Goal: Navigation & Orientation: Understand site structure

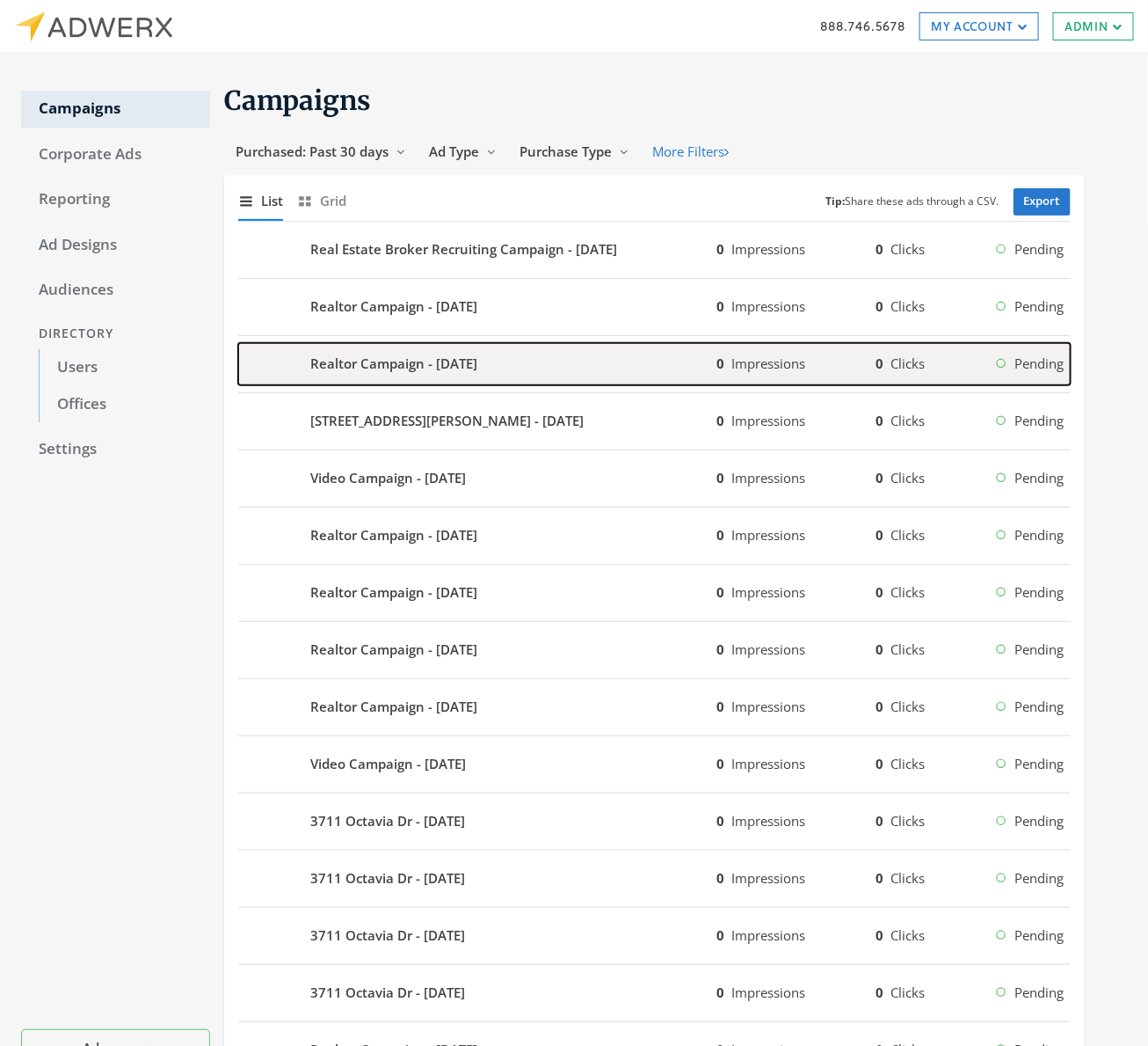
click at [407, 370] on b "Realtor Campaign - 2025-09-18" at bounding box center [394, 364] width 167 height 21
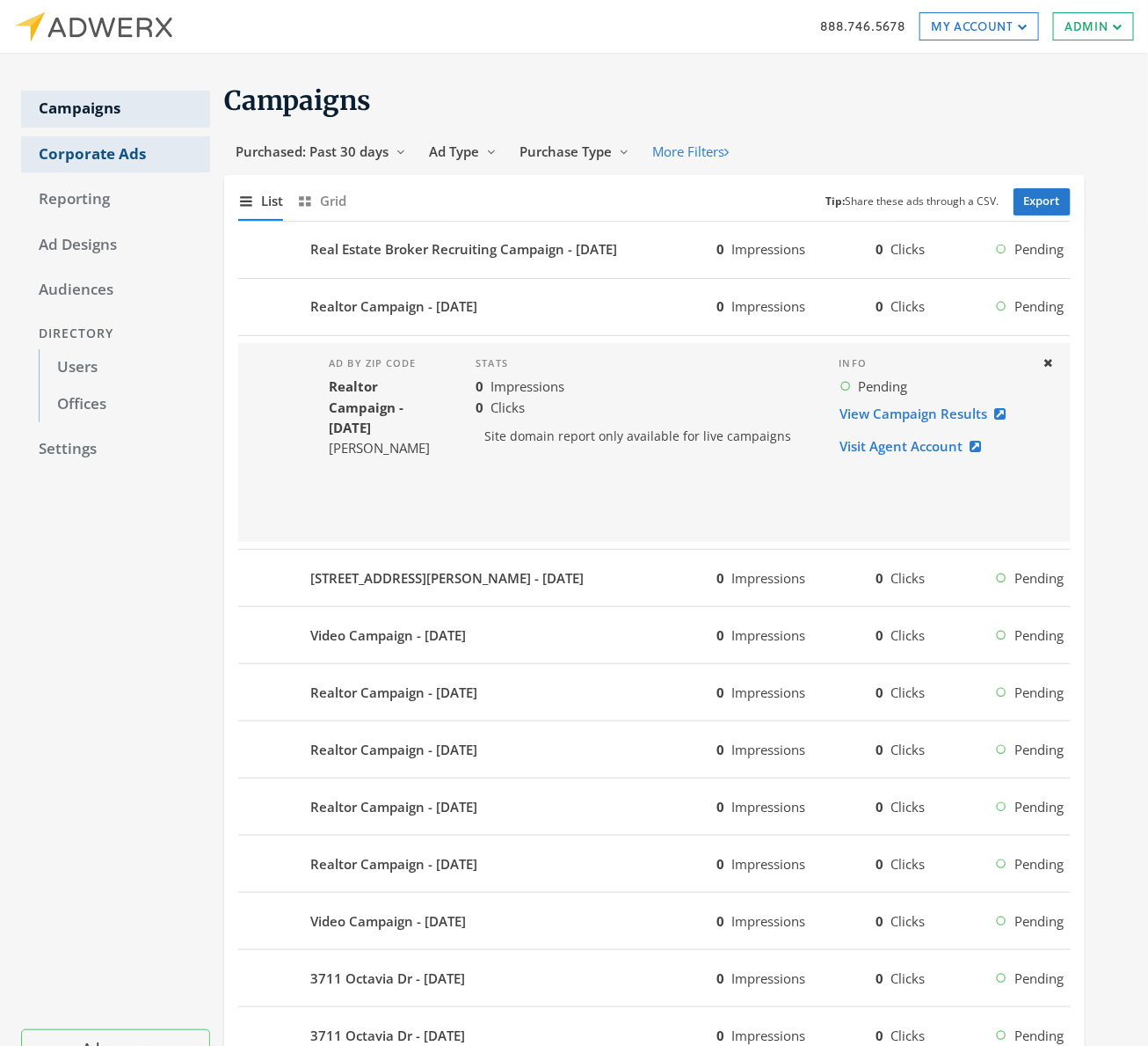
click at [88, 158] on link "Corporate Ads" at bounding box center [115, 154] width 189 height 37
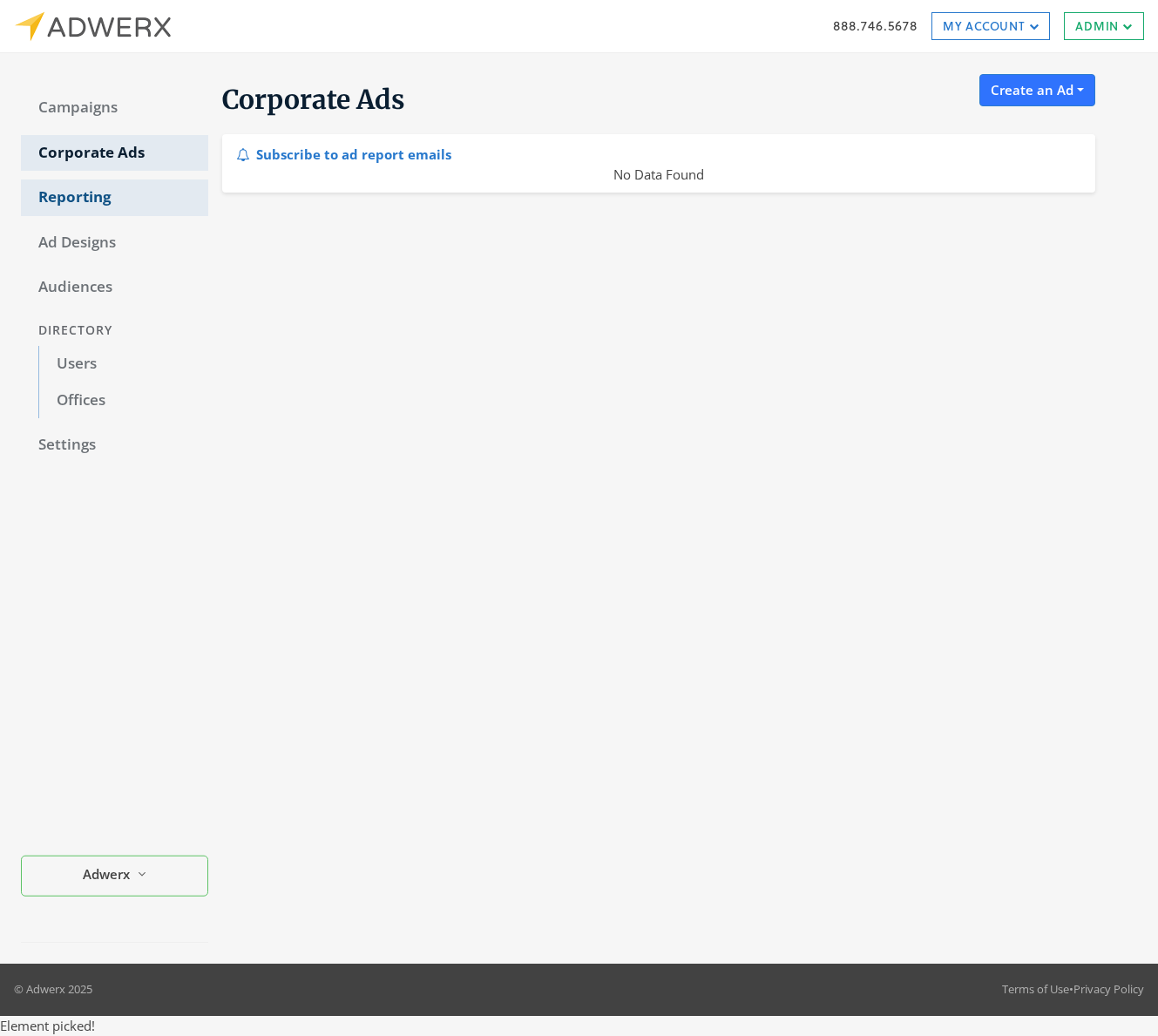
click at [88, 190] on link "Reporting" at bounding box center [114, 198] width 187 height 36
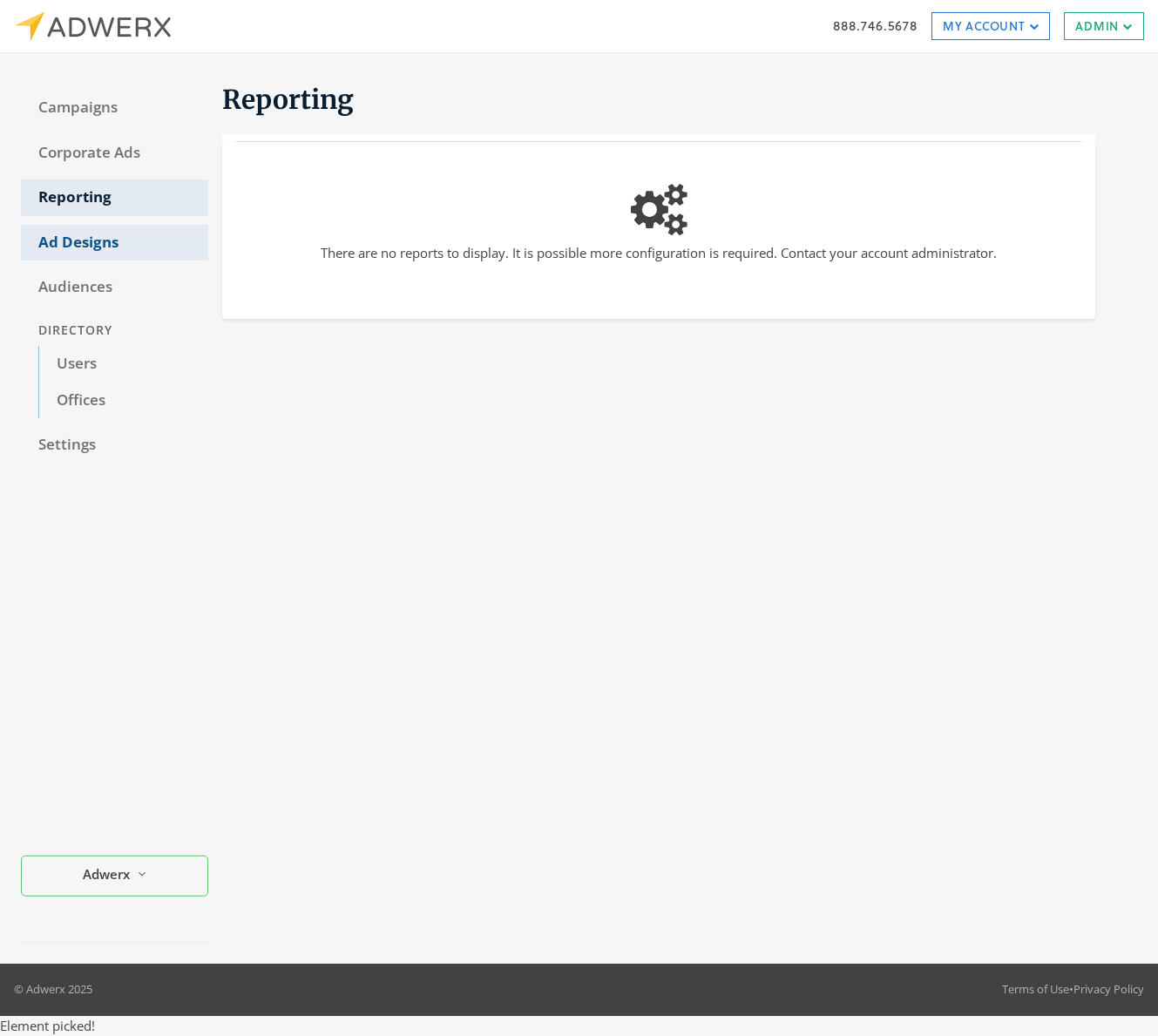
click at [79, 242] on link "Ad Designs" at bounding box center [114, 242] width 187 height 36
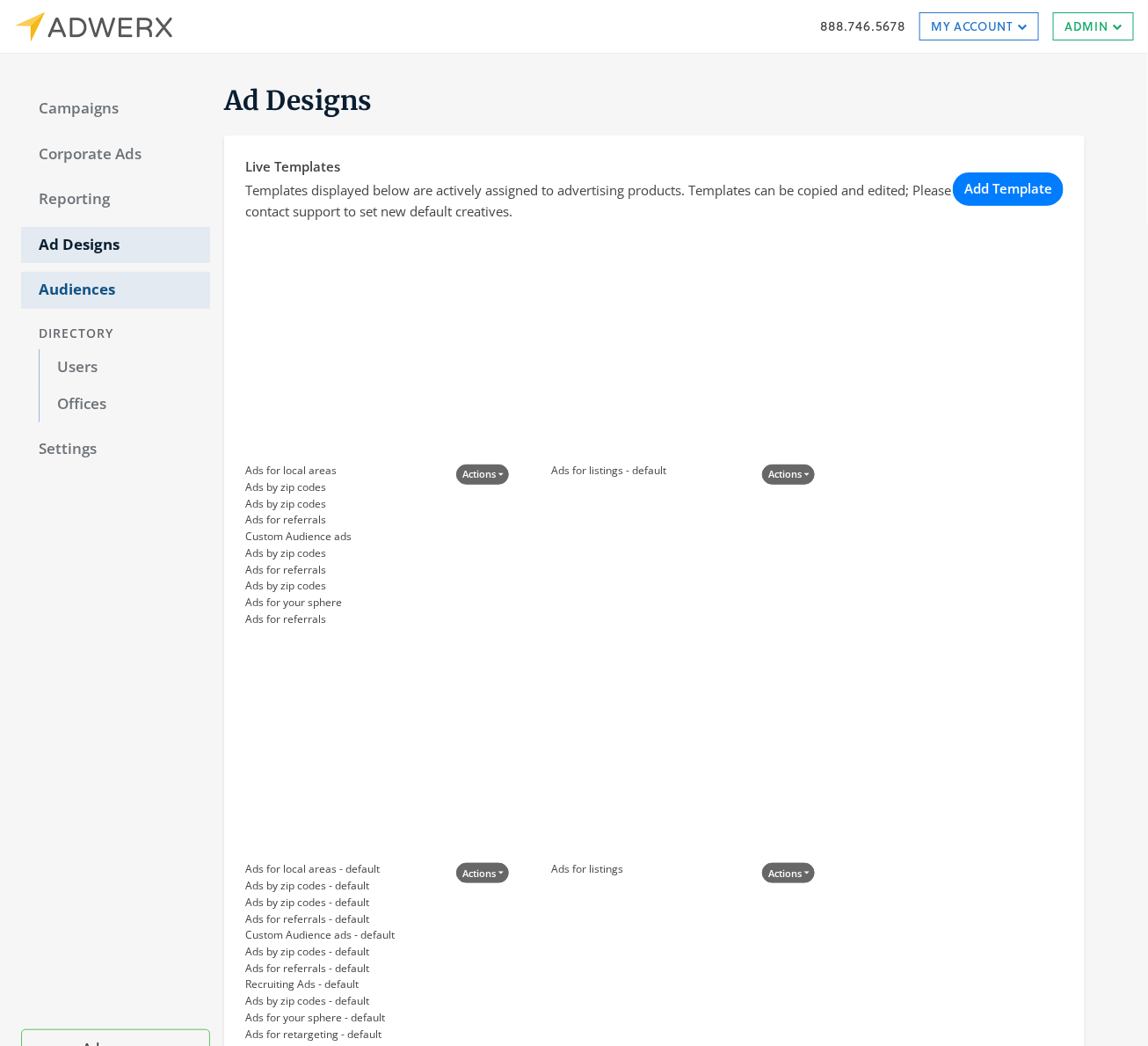
click at [56, 295] on link "Audiences" at bounding box center [115, 290] width 189 height 37
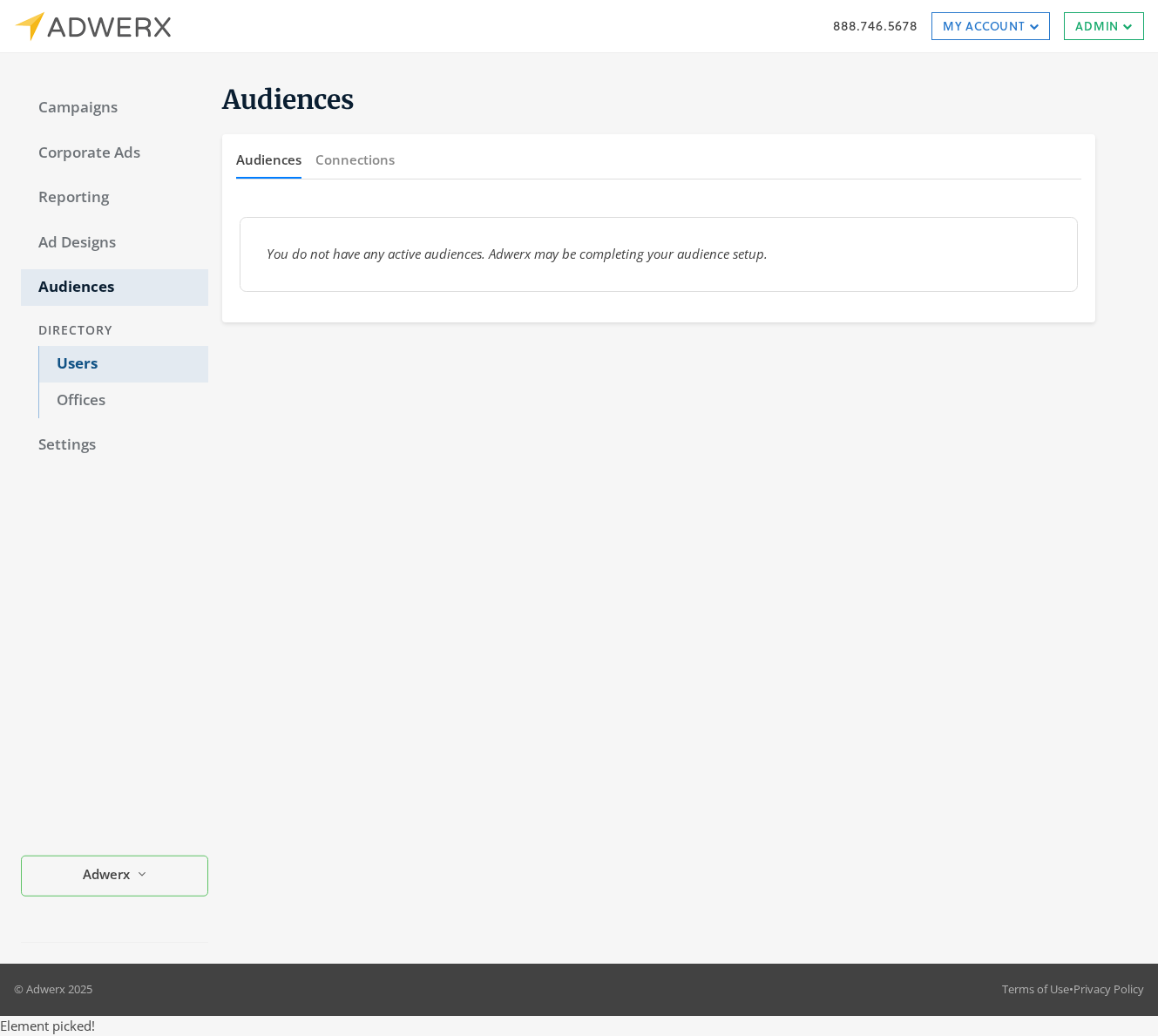
click at [72, 366] on link "Users" at bounding box center [123, 363] width 170 height 36
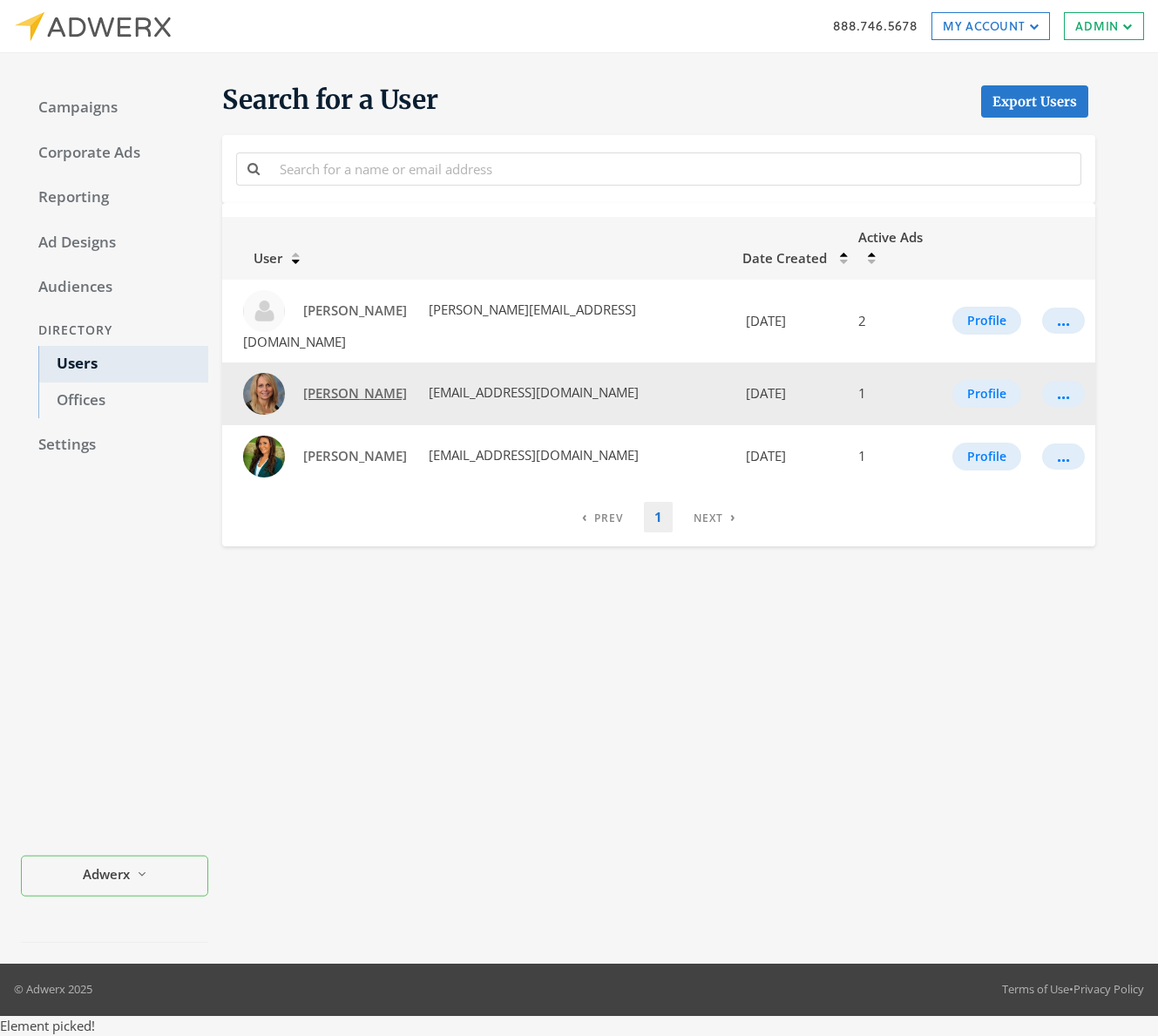
click at [329, 384] on span "[PERSON_NAME]" at bounding box center [354, 392] width 103 height 18
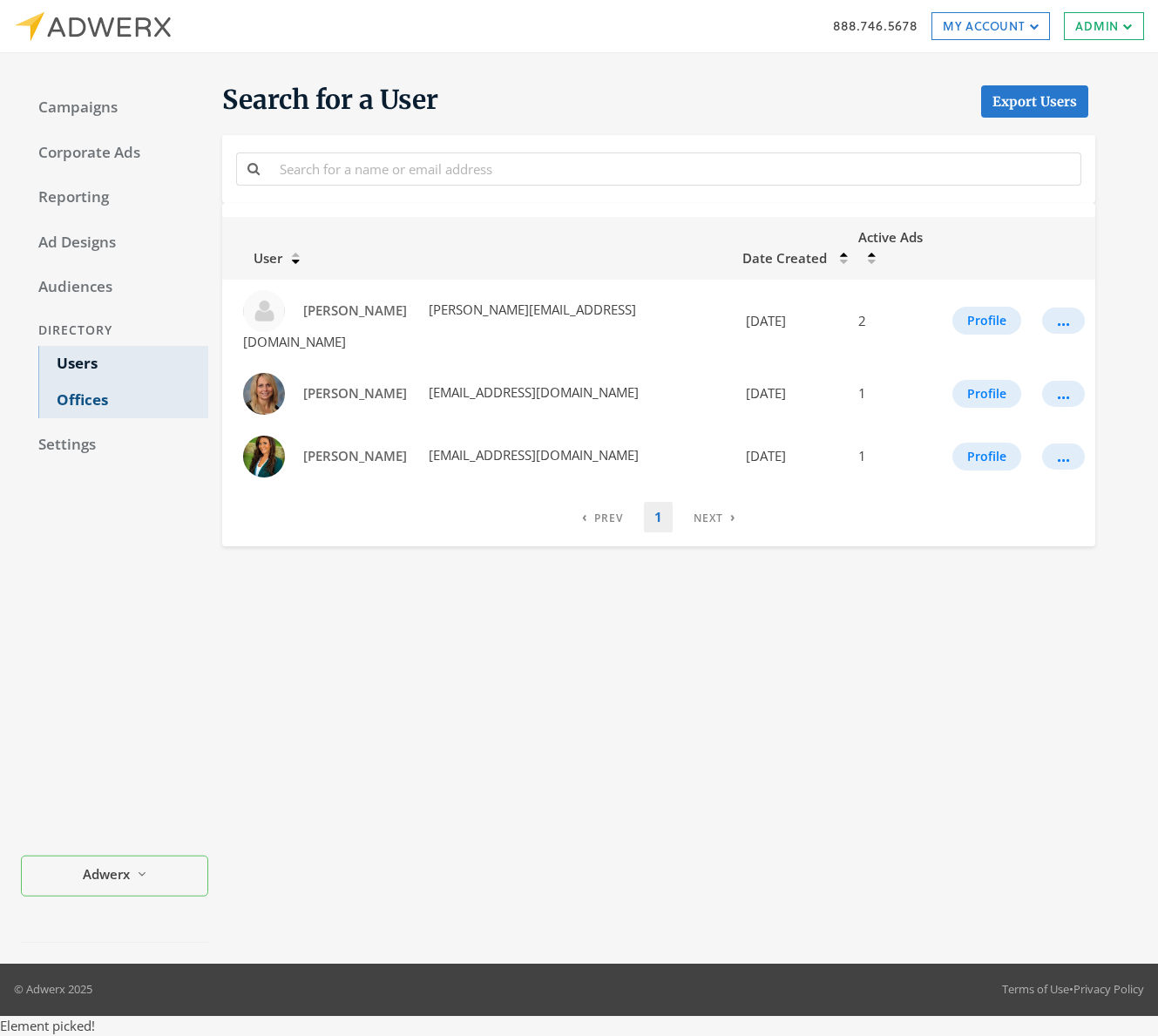
click at [83, 401] on link "Offices" at bounding box center [123, 401] width 170 height 36
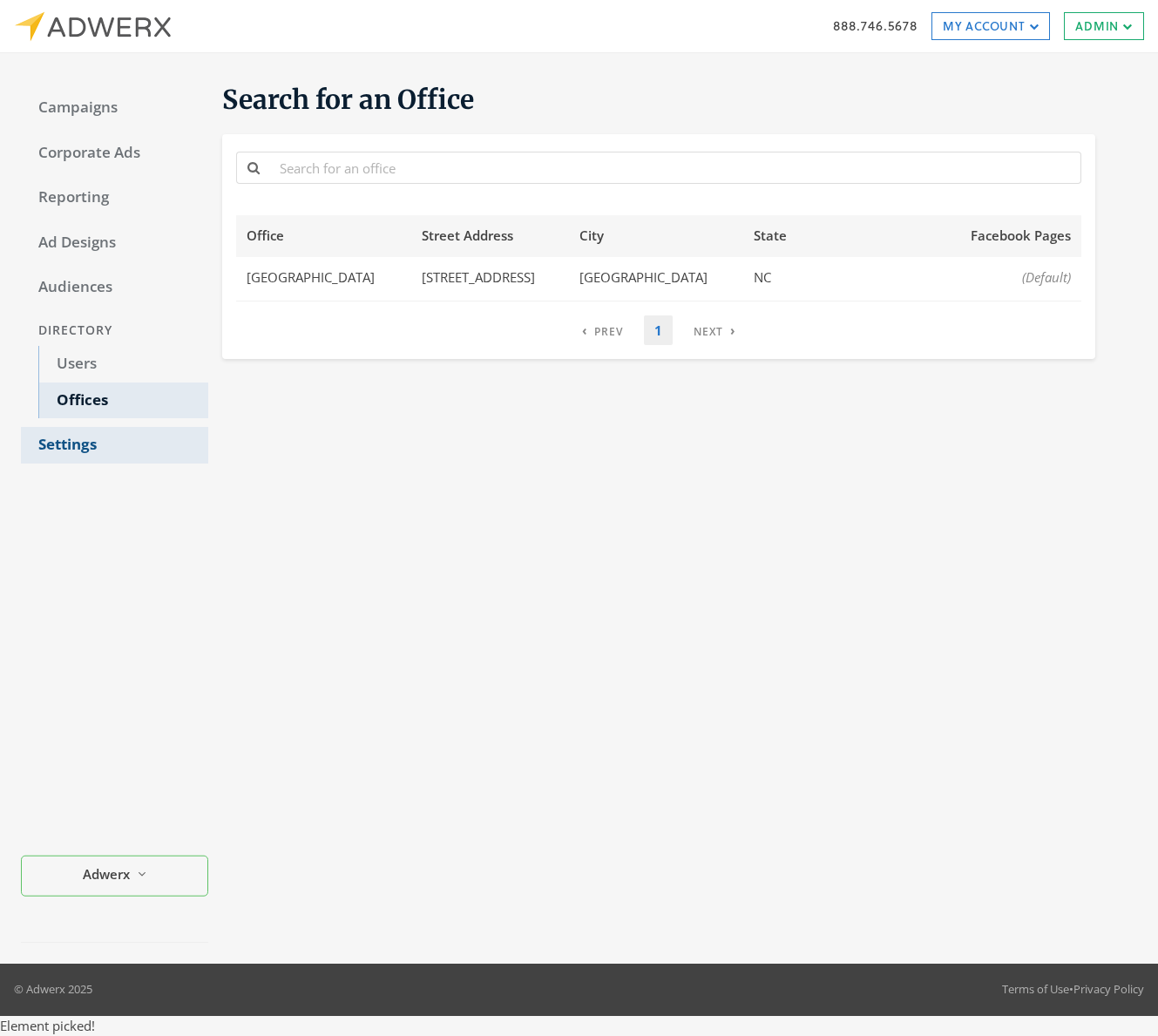
click at [82, 448] on link "Settings" at bounding box center [114, 444] width 187 height 36
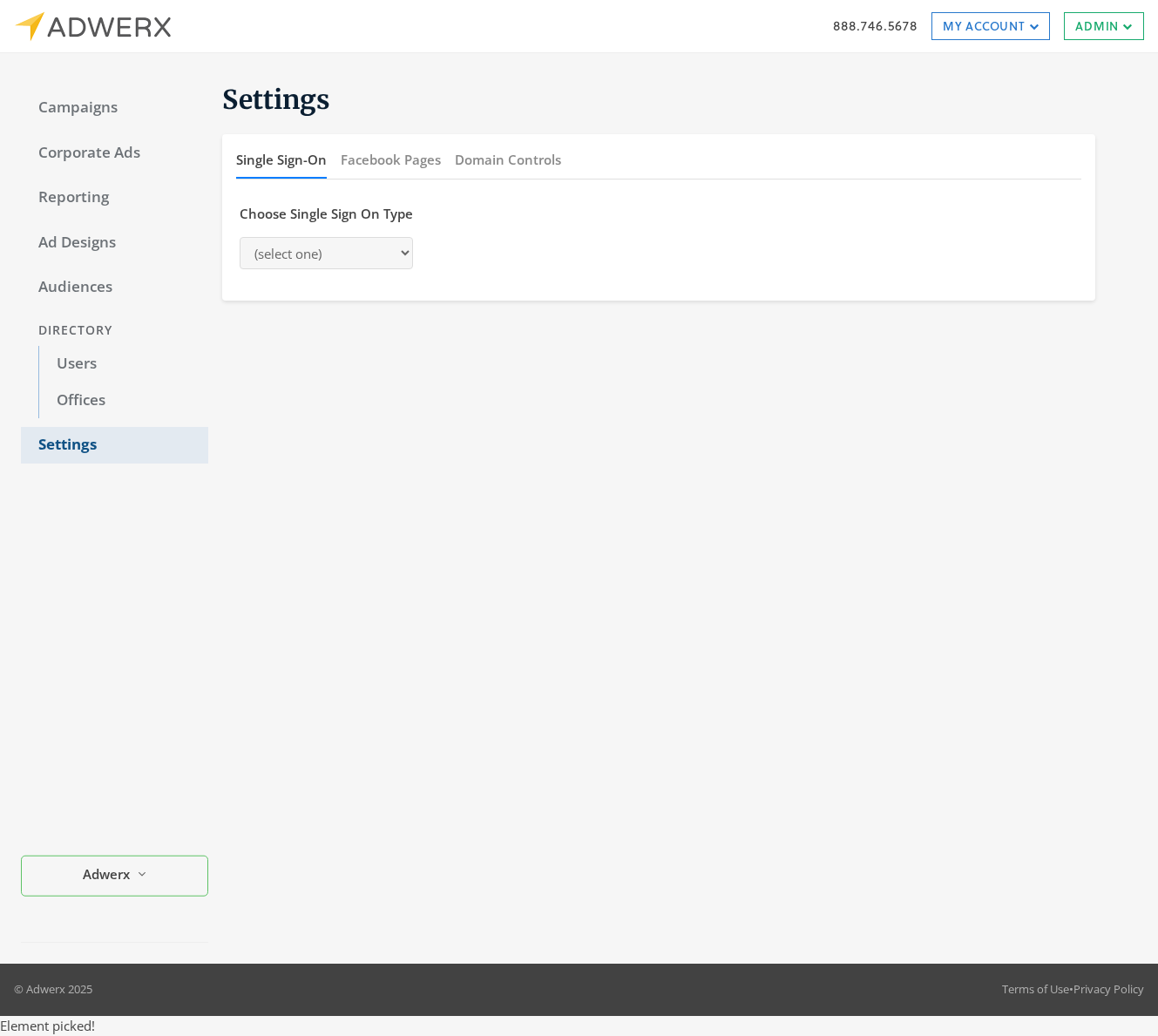
select select "[PERSON_NAME]"
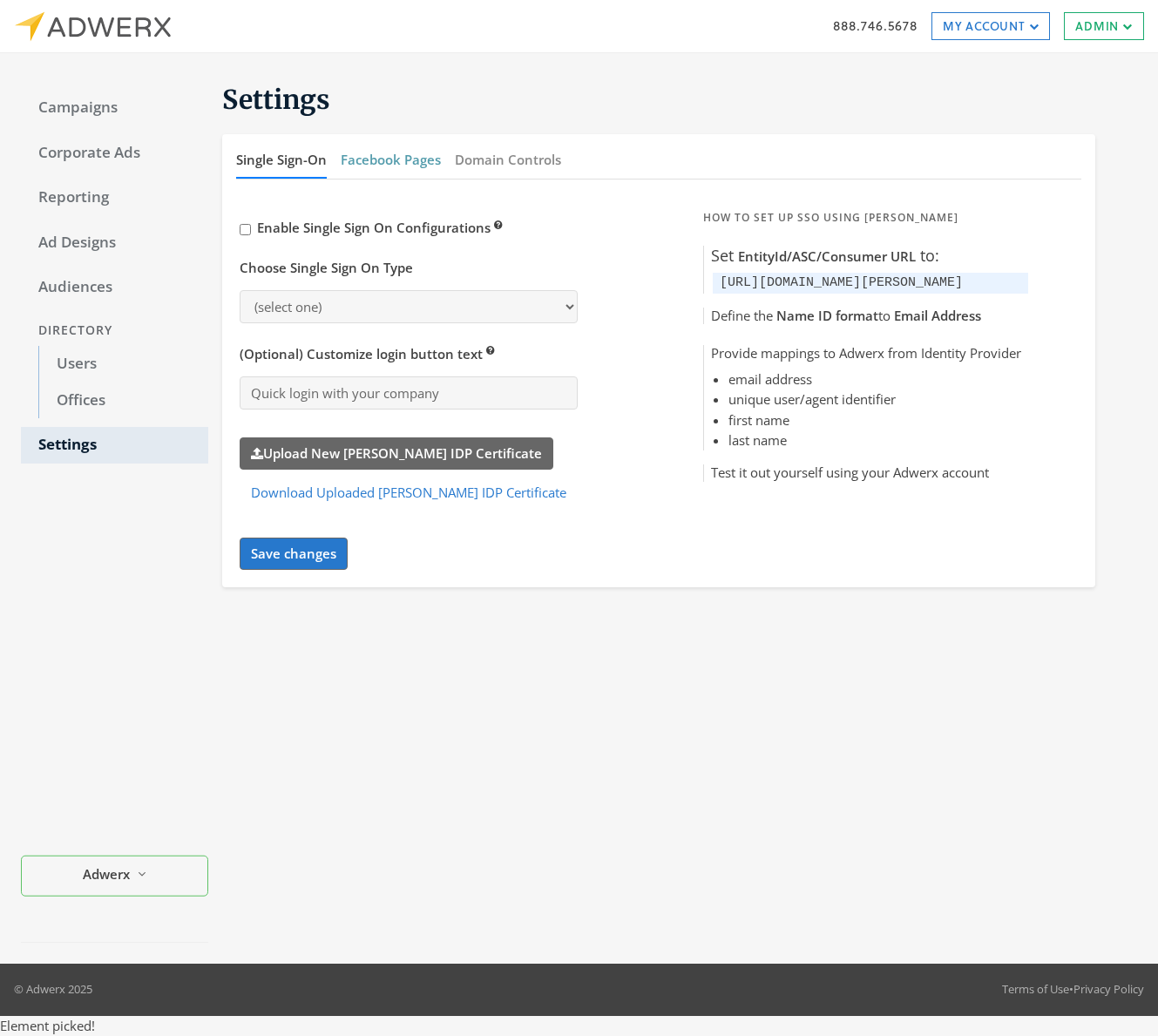
click at [424, 170] on button "Facebook Pages" at bounding box center [391, 160] width 101 height 37
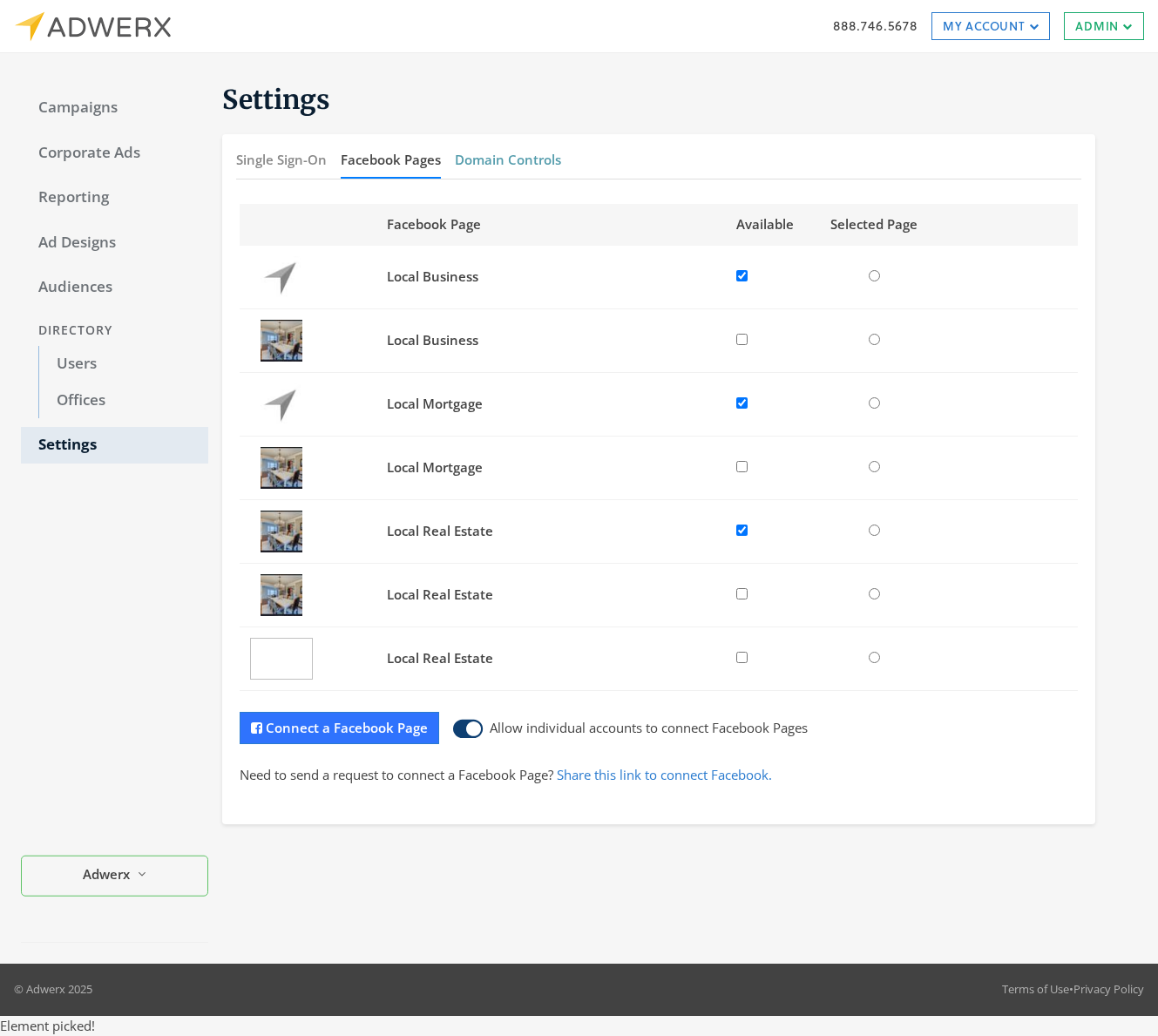
click at [509, 160] on button "Domain Controls" at bounding box center [508, 160] width 106 height 37
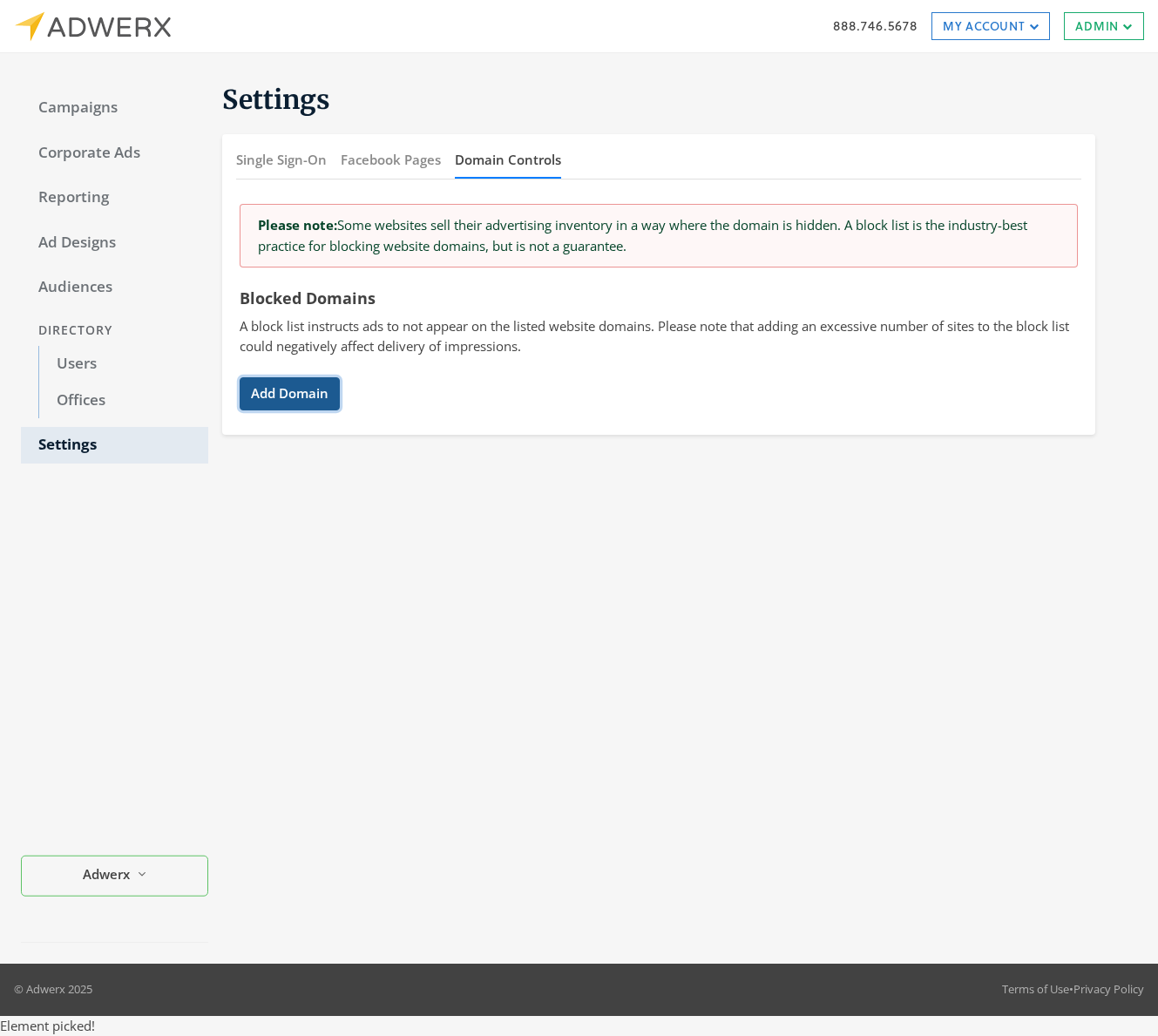
click at [275, 398] on button "Add Domain" at bounding box center [290, 393] width 101 height 33
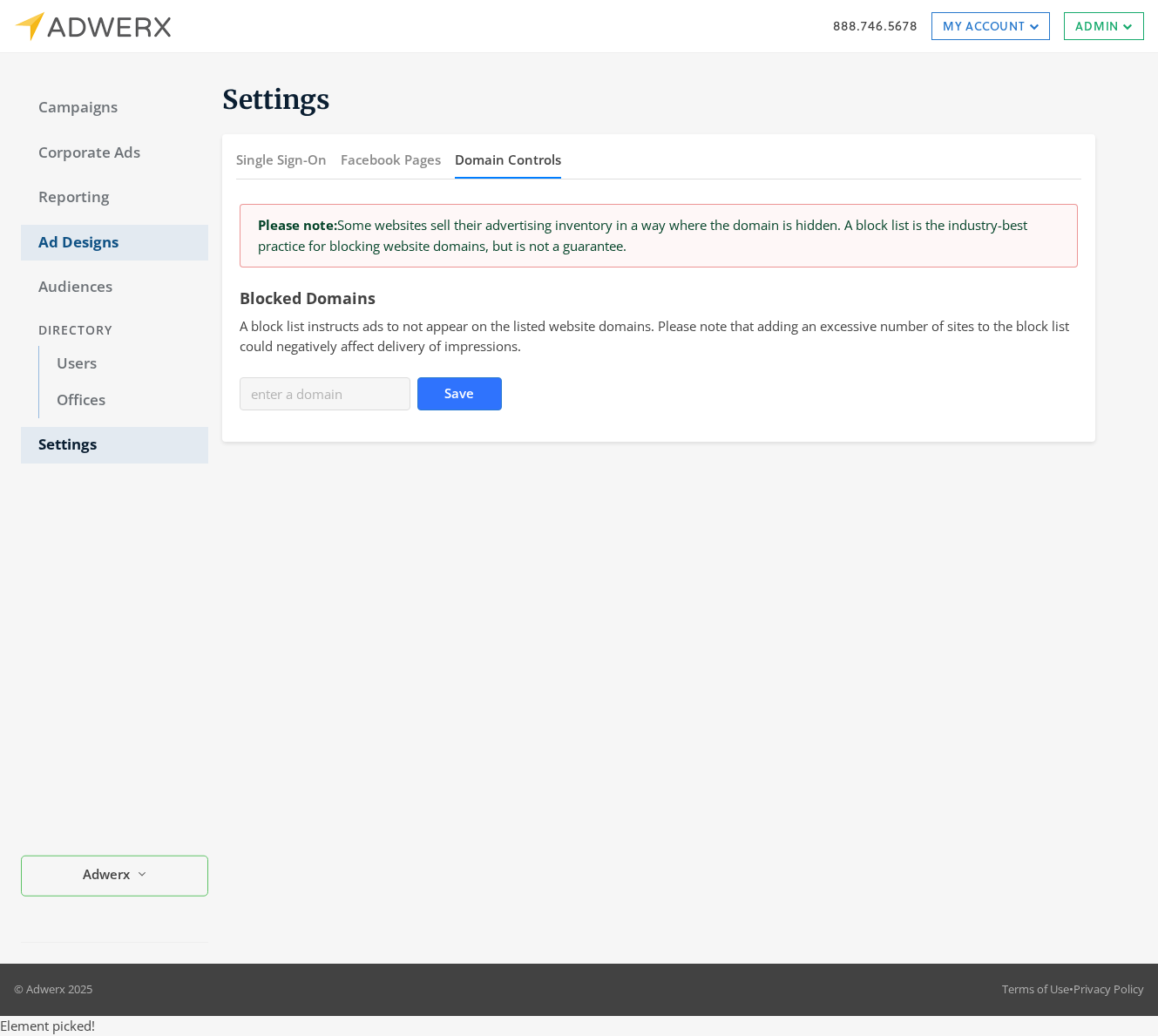
click at [71, 235] on link "Ad Designs" at bounding box center [114, 242] width 187 height 36
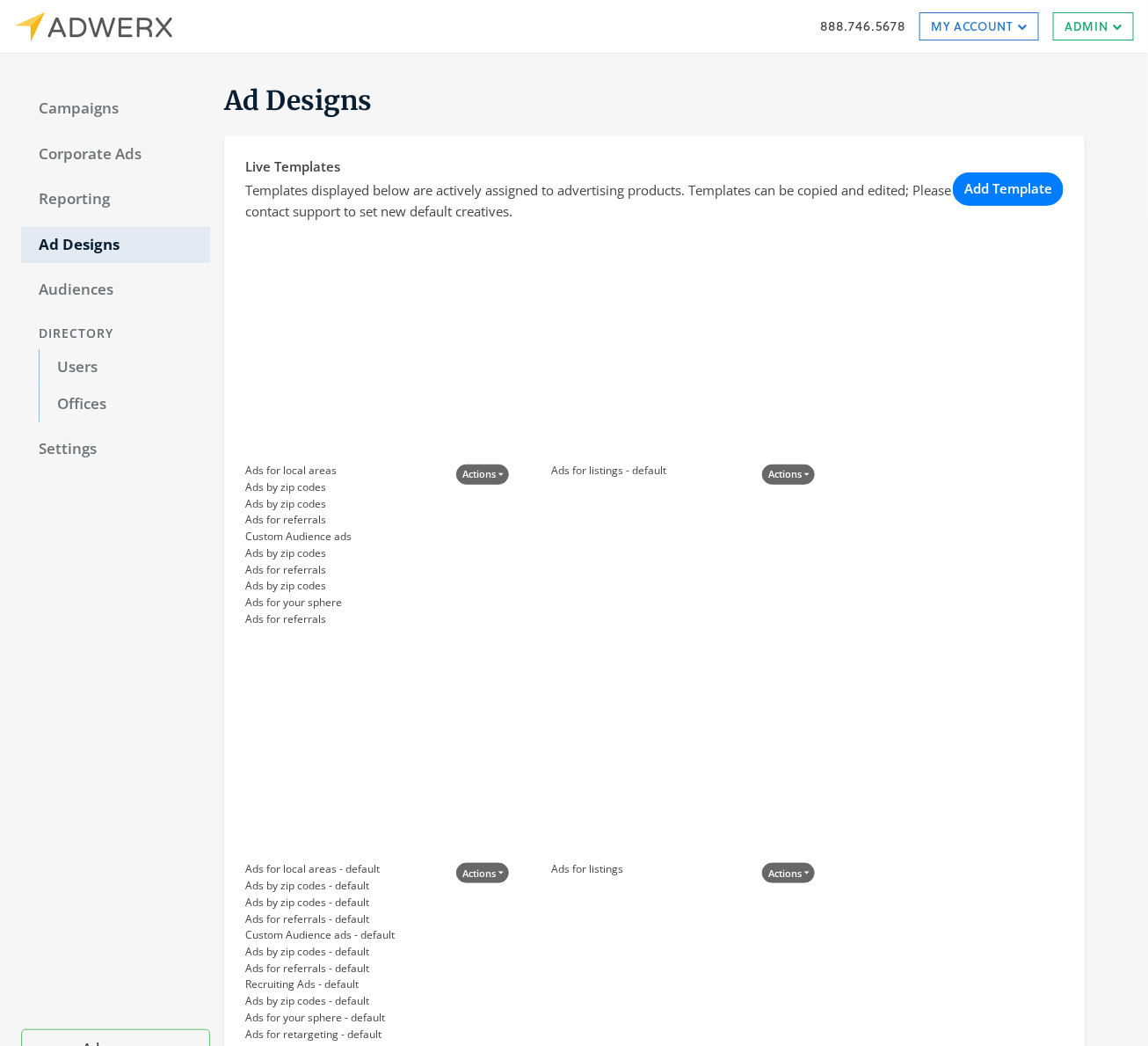
click at [141, 15] on img at bounding box center [93, 26] width 158 height 31
